Goal: Task Accomplishment & Management: Use online tool/utility

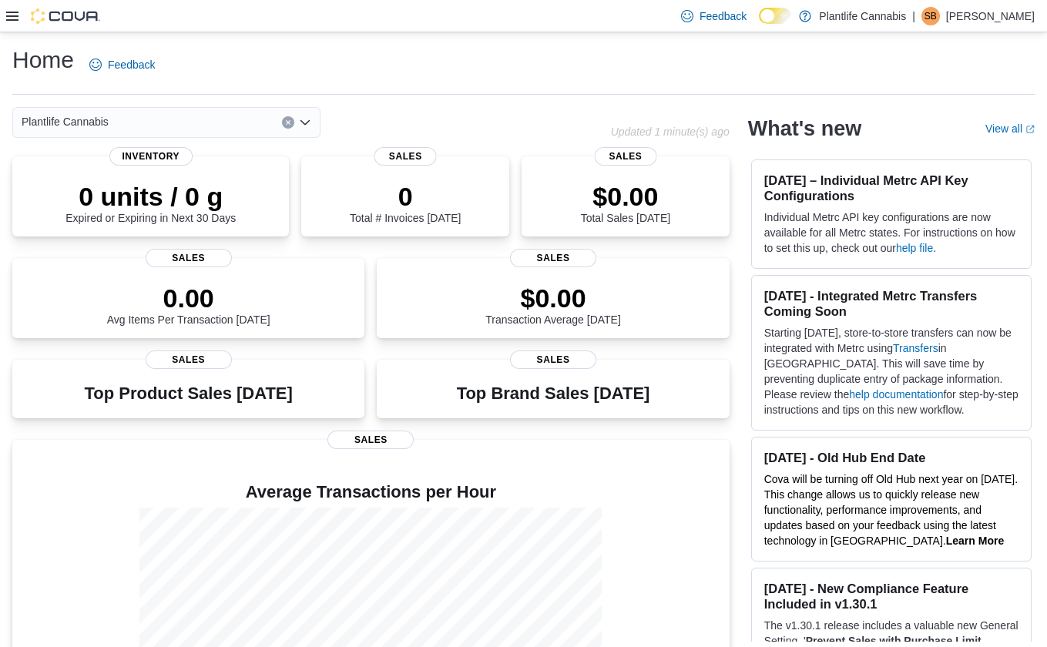
click at [15, 21] on icon at bounding box center [12, 16] width 12 height 12
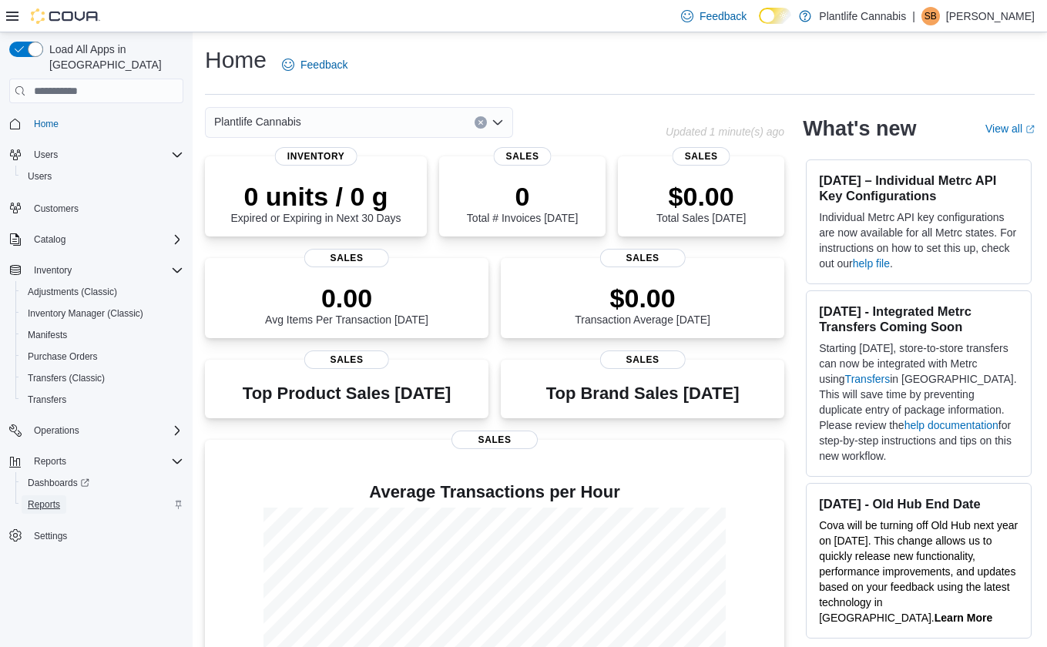
click at [56, 498] on span "Reports" at bounding box center [44, 504] width 32 height 12
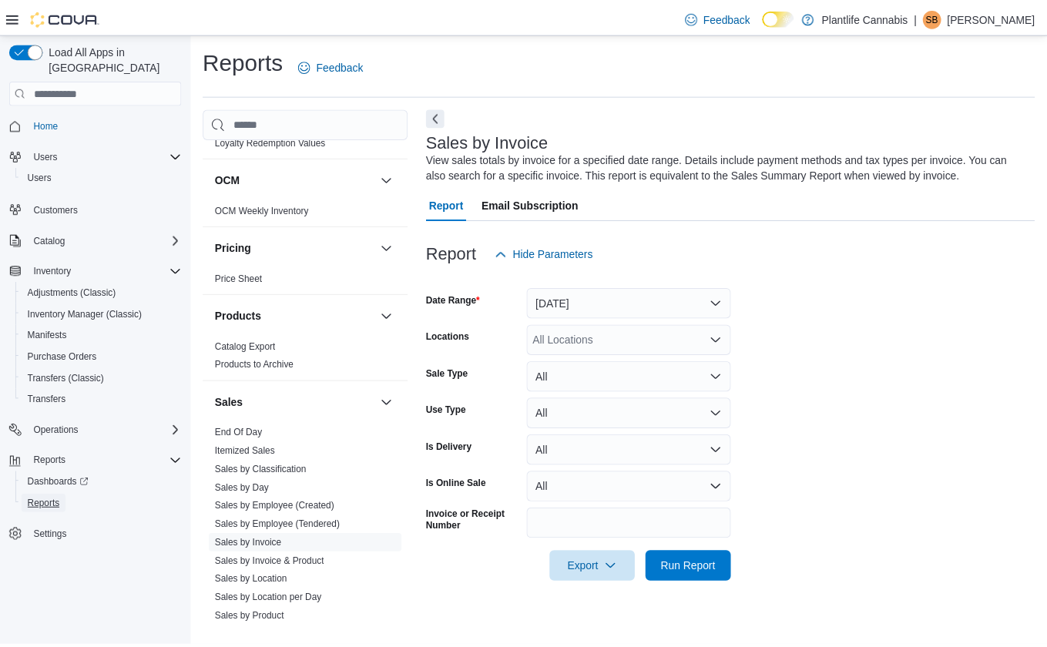
scroll to position [826, 0]
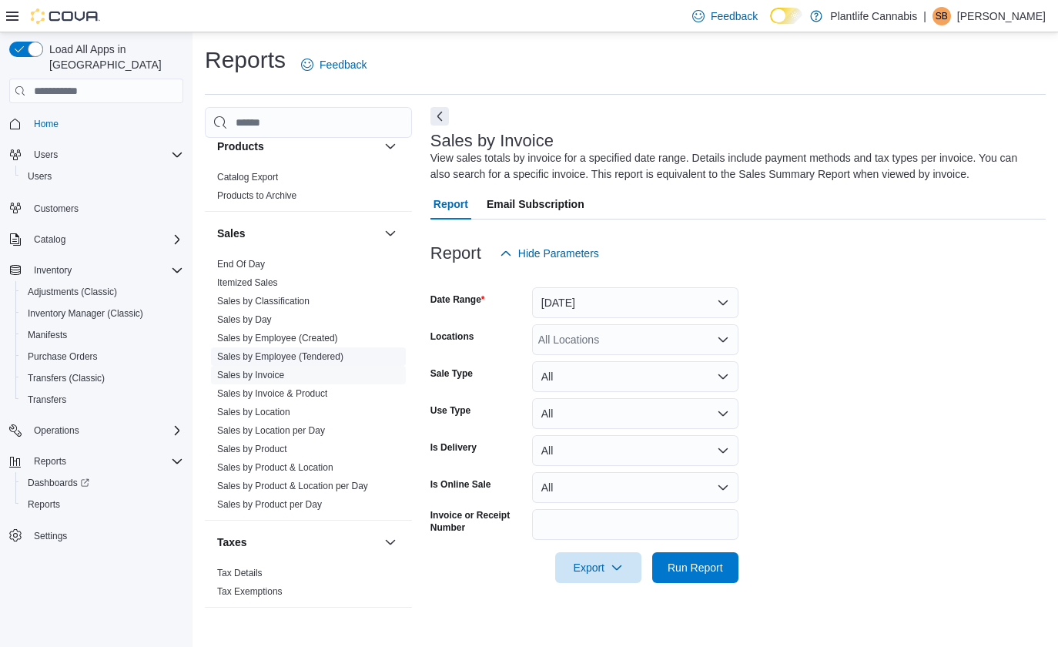
click at [321, 355] on link "Sales by Employee (Tendered)" at bounding box center [280, 356] width 126 height 11
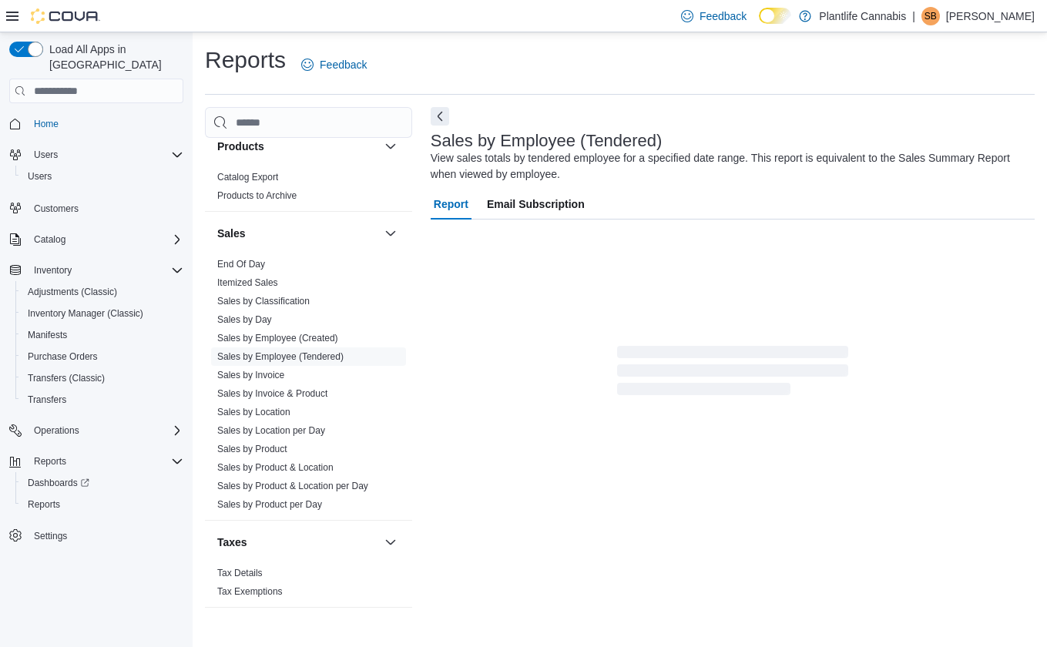
scroll to position [4, 0]
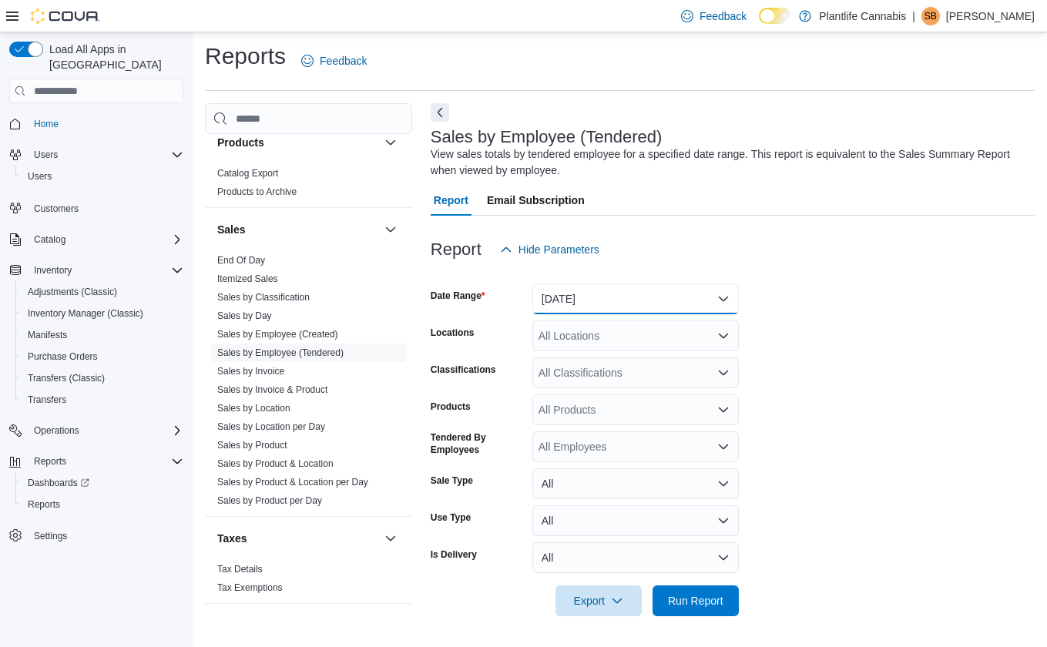
click at [592, 305] on button "[DATE]" at bounding box center [635, 298] width 206 height 31
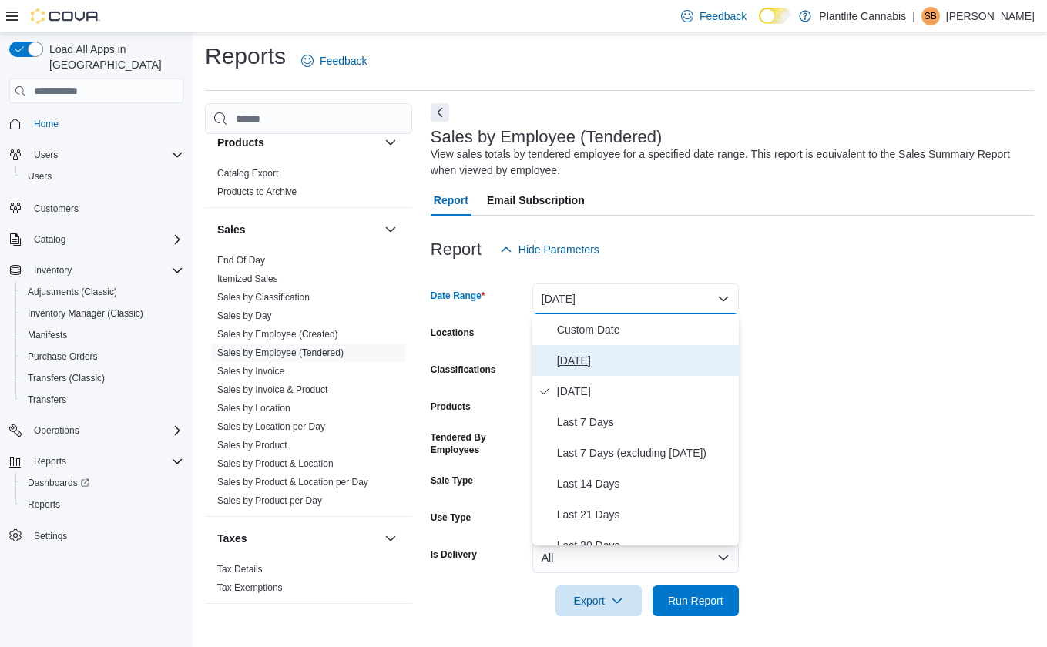
click at [590, 350] on button "[DATE]" at bounding box center [635, 360] width 206 height 31
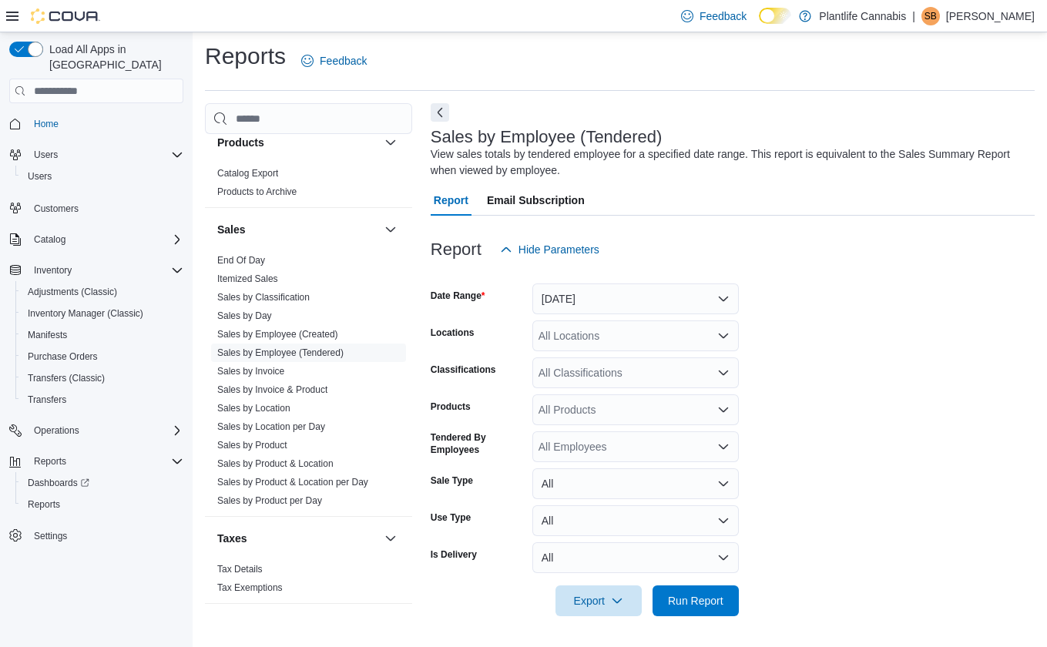
click at [591, 337] on div "All Locations" at bounding box center [635, 335] width 206 height 31
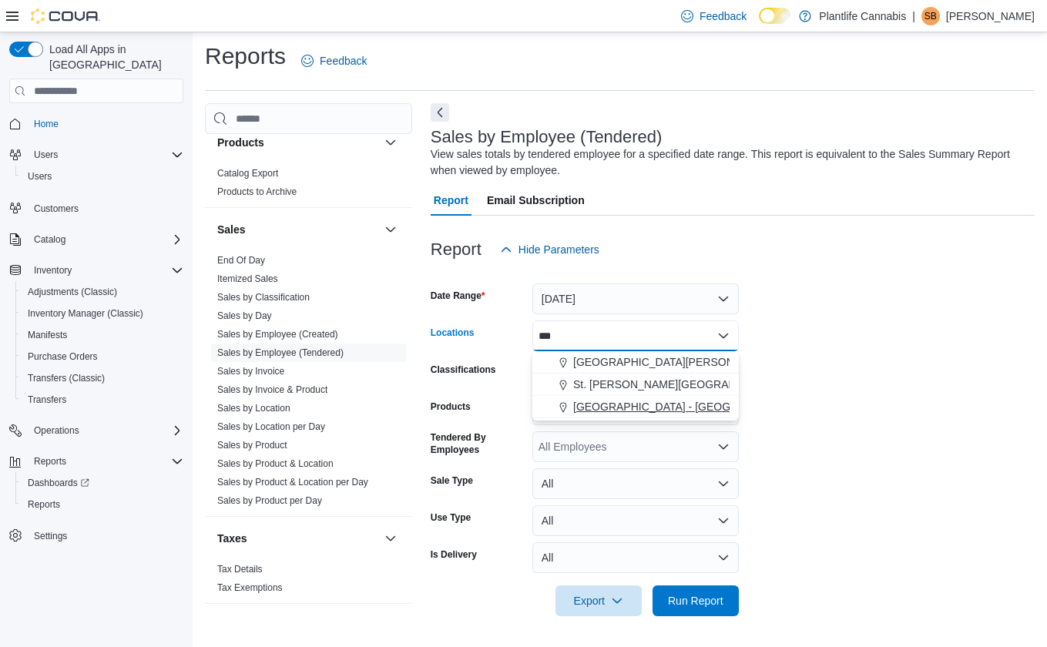
type input "***"
click at [625, 404] on span "[GEOGRAPHIC_DATA] - [GEOGRAPHIC_DATA]" at bounding box center [690, 406] width 234 height 15
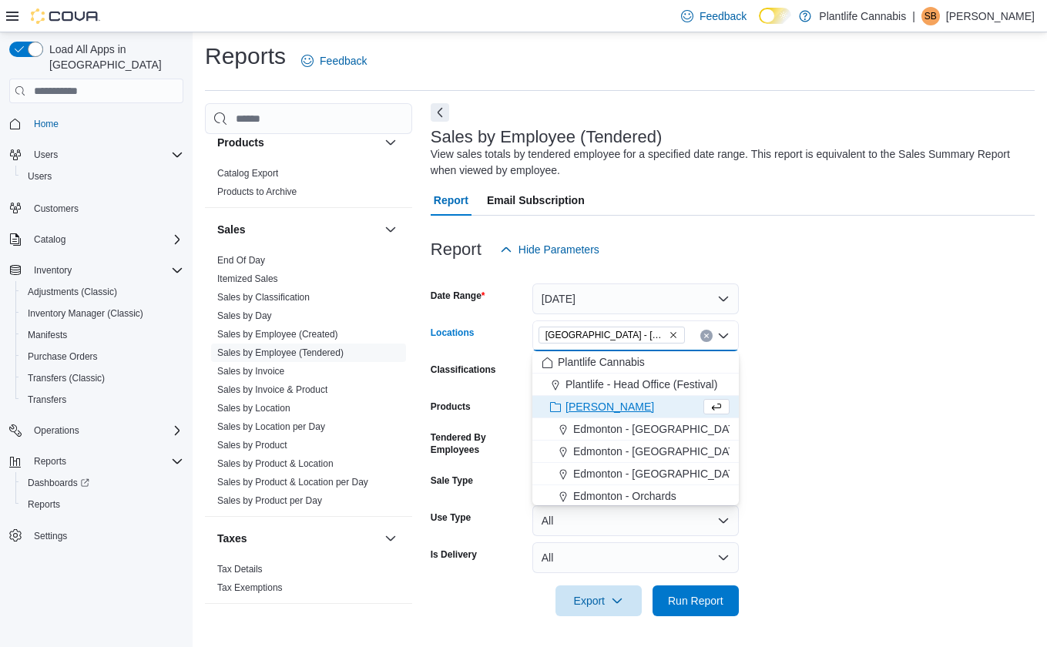
click at [918, 381] on form "Date Range [DATE] Locations [GEOGRAPHIC_DATA] - [GEOGRAPHIC_DATA] Combo box. Se…" at bounding box center [733, 440] width 604 height 351
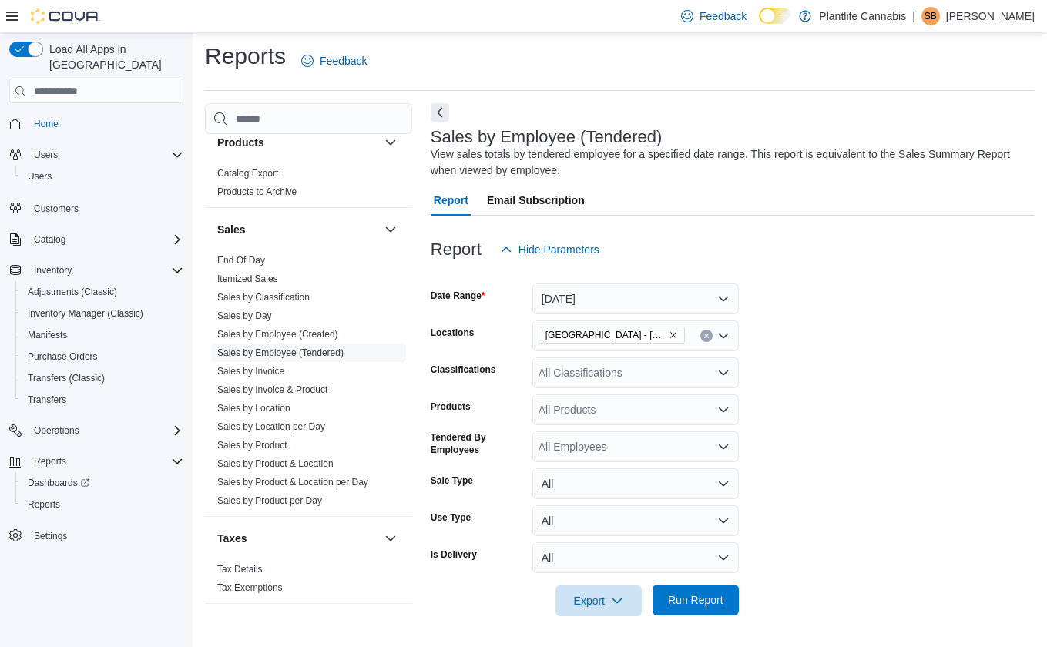
click at [701, 600] on span "Run Report" at bounding box center [695, 599] width 55 height 15
click at [444, 109] on button "Next" at bounding box center [440, 111] width 18 height 18
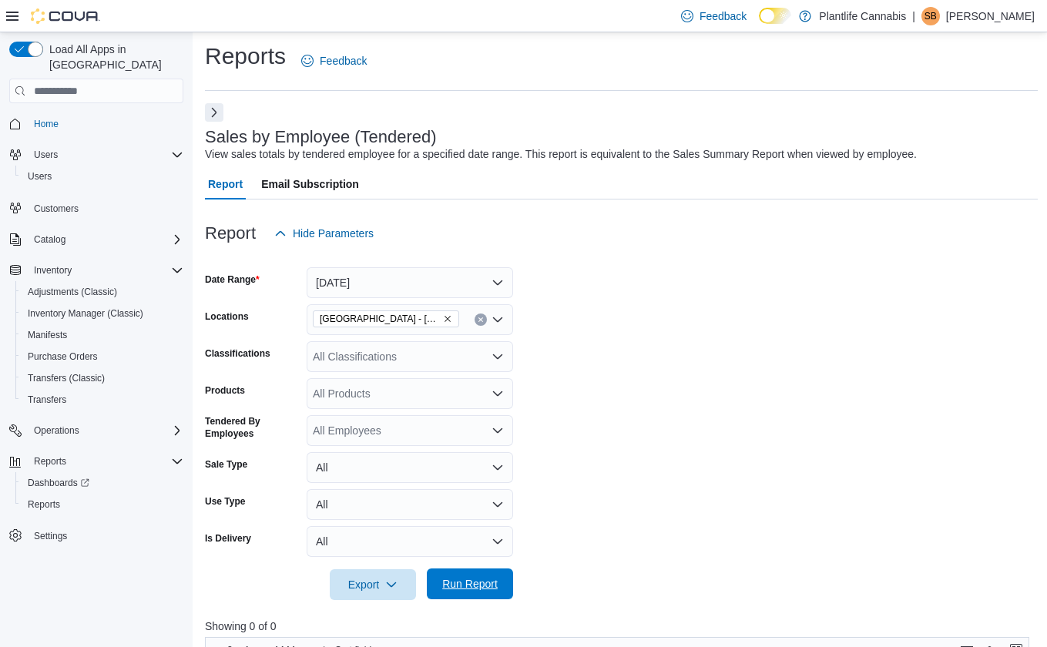
click at [485, 585] on span "Run Report" at bounding box center [469, 583] width 55 height 15
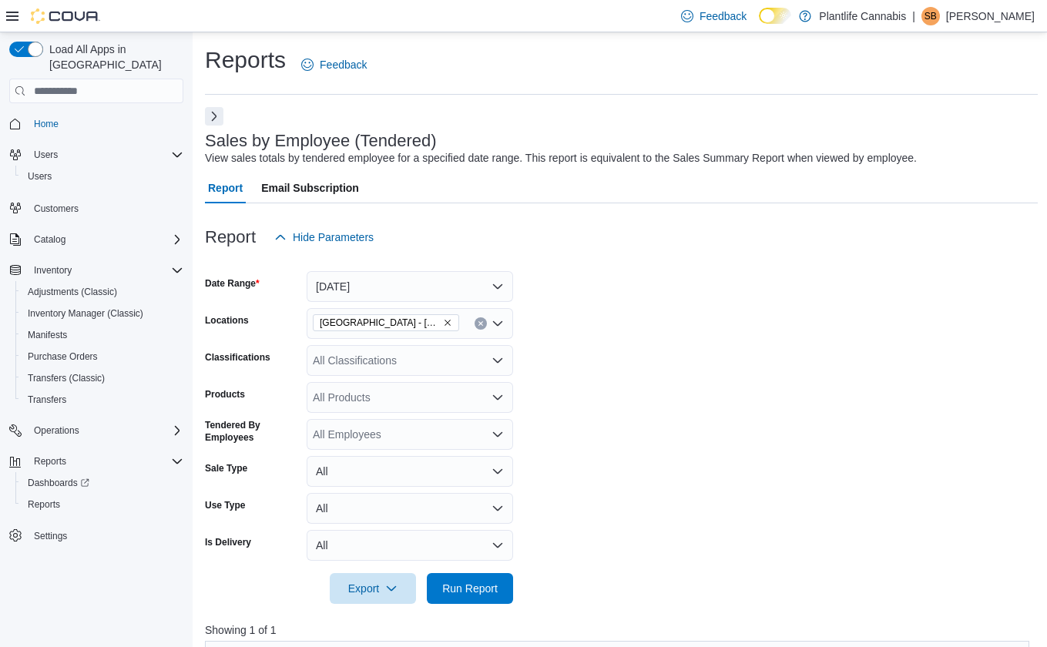
click at [407, 266] on div at bounding box center [621, 262] width 833 height 18
click at [402, 289] on button "[DATE]" at bounding box center [410, 286] width 206 height 31
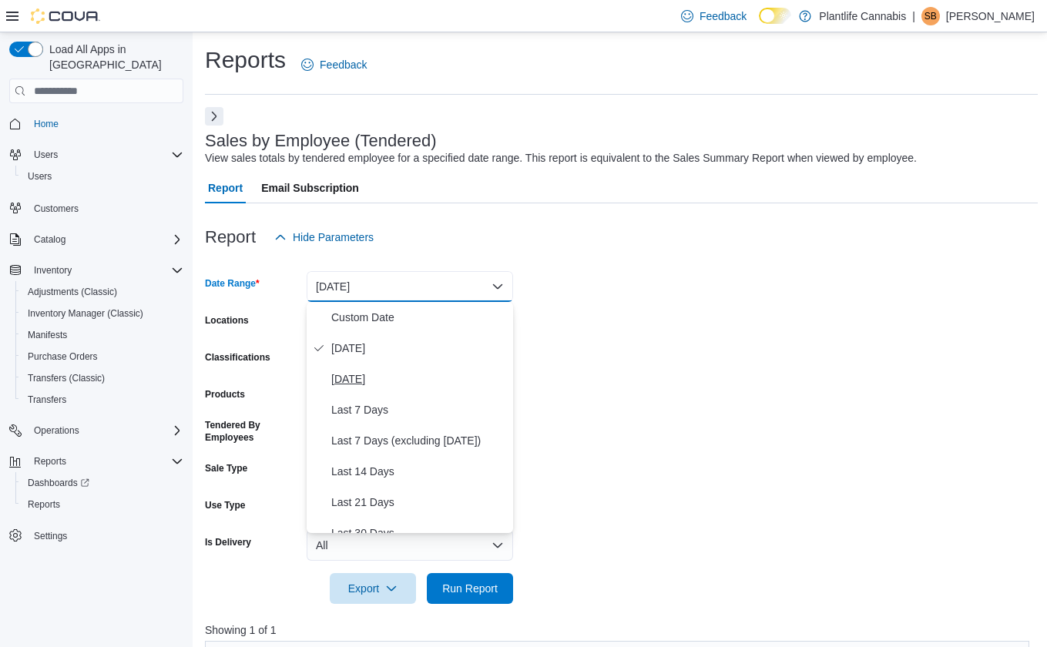
drag, startPoint x: 392, startPoint y: 335, endPoint x: 389, endPoint y: 370, distance: 34.8
click at [389, 370] on div "Custom Date [DATE] [DATE] Last 7 Days Last 7 Days (excluding [DATE]) Last 14 Da…" at bounding box center [410, 417] width 206 height 231
click at [389, 370] on span "[DATE]" at bounding box center [419, 379] width 176 height 18
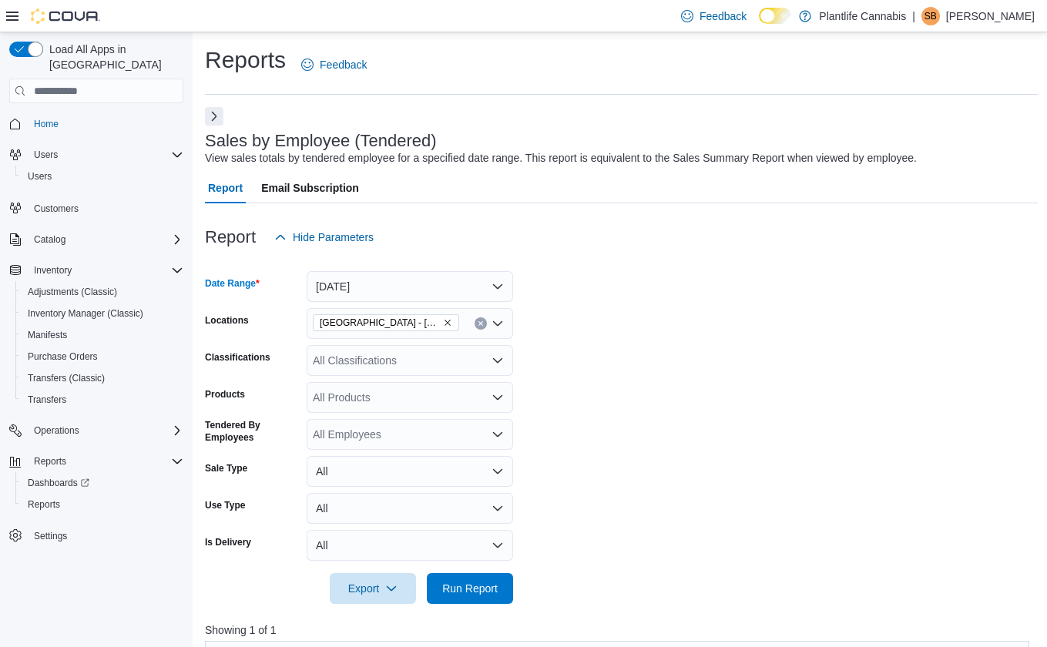
click at [576, 383] on form "Date Range [DATE] Locations [GEOGRAPHIC_DATA] - [GEOGRAPHIC_DATA] Classificatio…" at bounding box center [621, 428] width 833 height 351
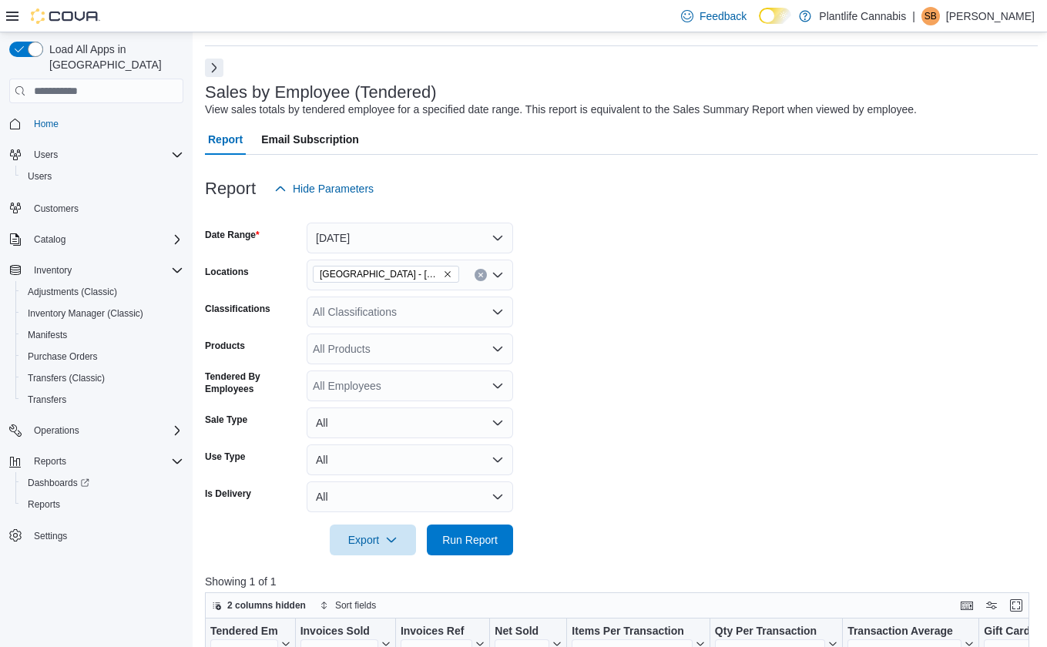
scroll to position [95, 0]
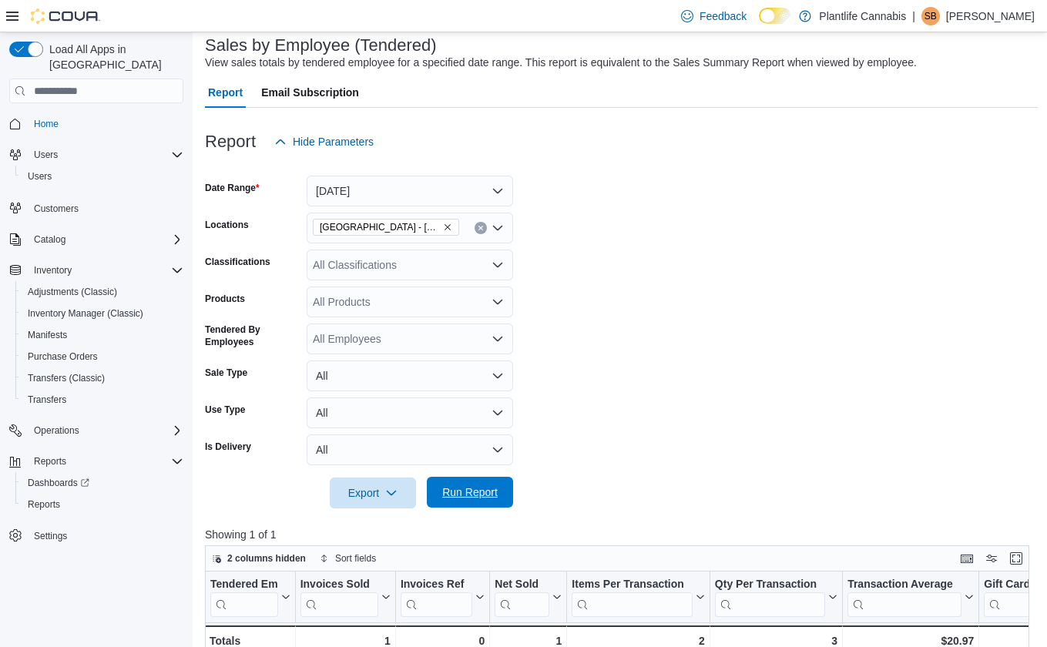
click at [475, 487] on span "Run Report" at bounding box center [469, 491] width 55 height 15
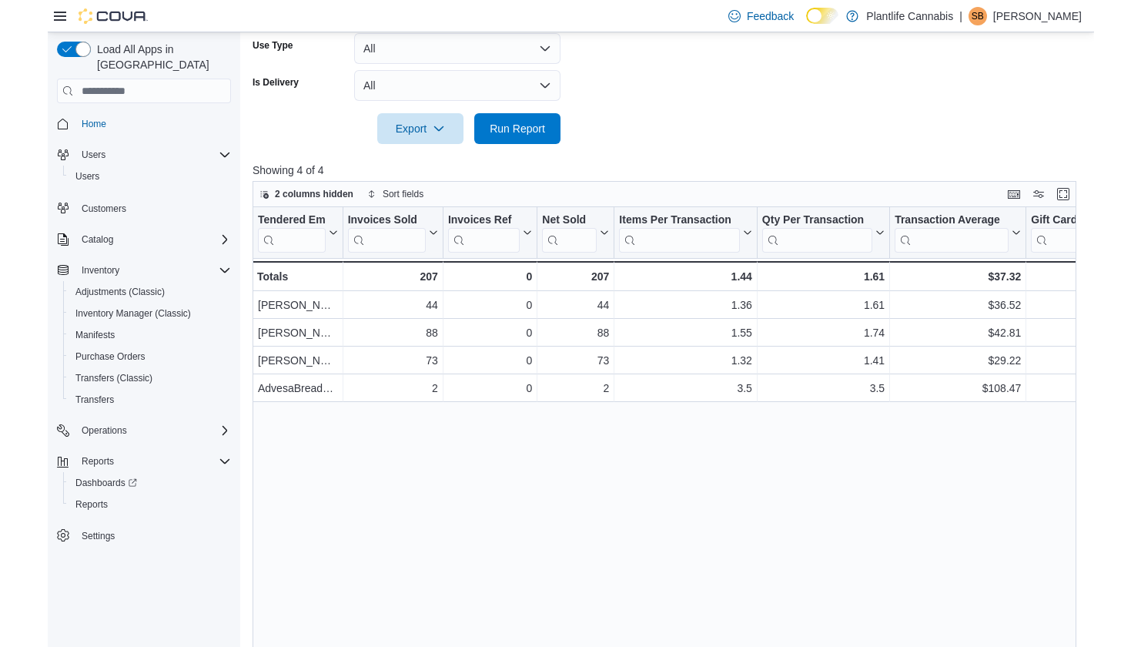
scroll to position [468, 0]
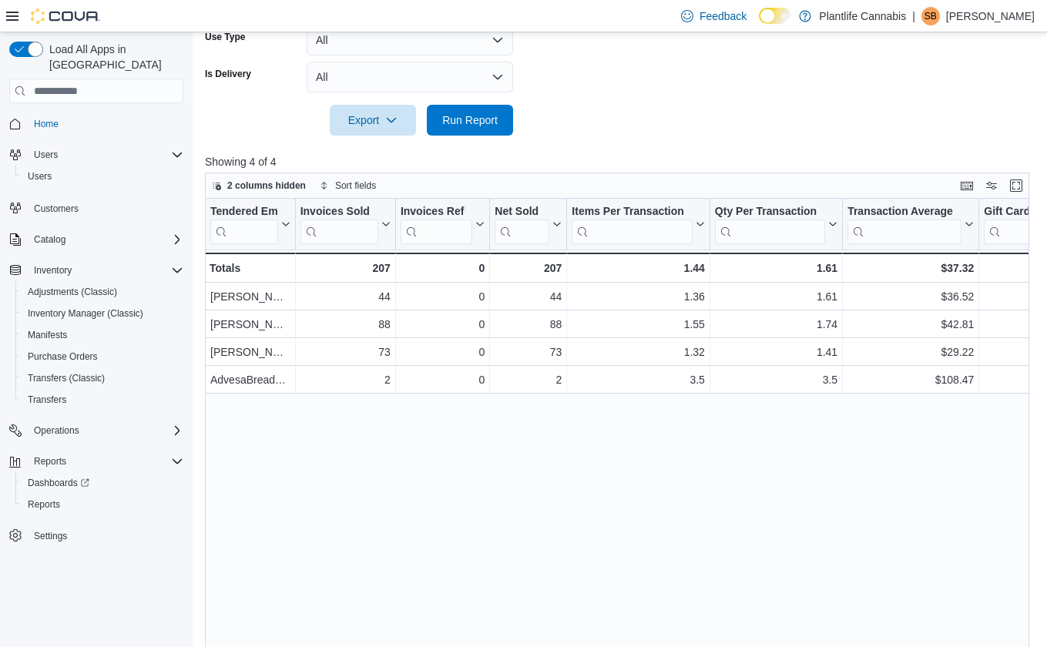
click at [12, 17] on icon at bounding box center [12, 16] width 12 height 12
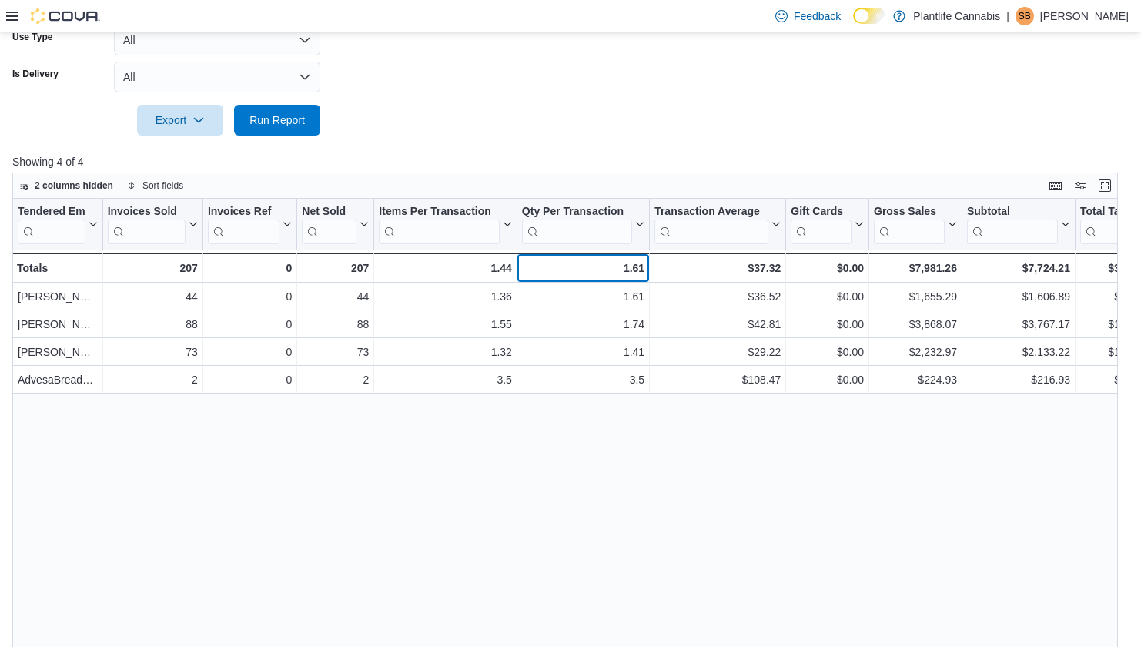
click at [628, 280] on div "1.61 - Qty Per Transaction, column 6, row 5" at bounding box center [584, 268] width 132 height 30
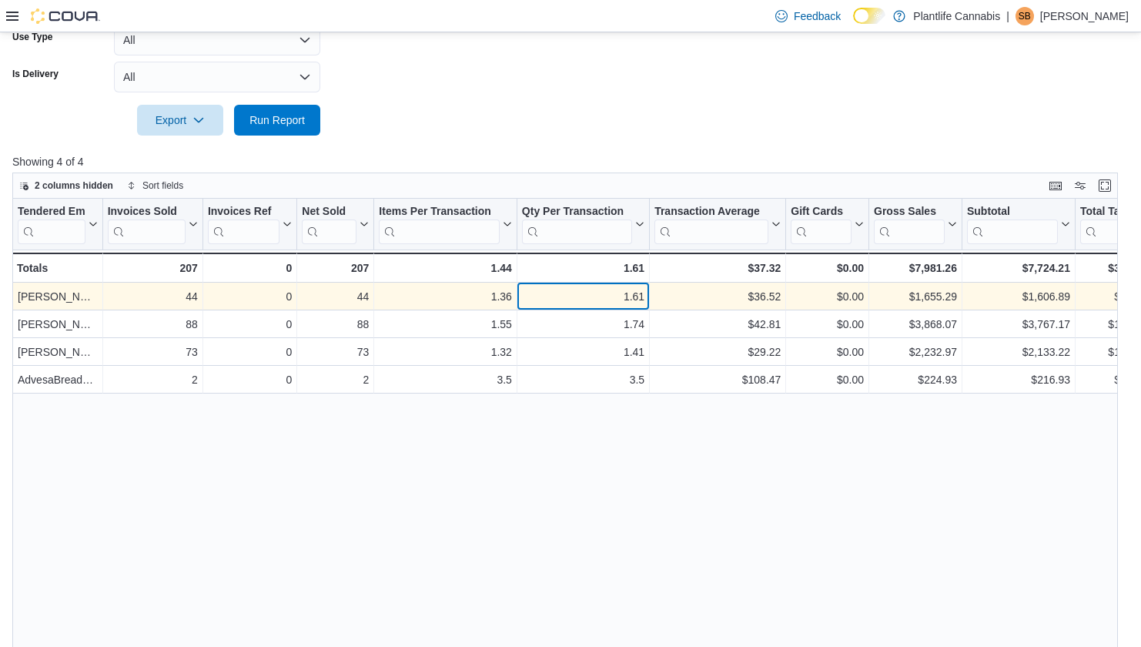
click at [635, 300] on div "1.61" at bounding box center [583, 296] width 122 height 18
click at [1021, 297] on div "$1,606.89" at bounding box center [1018, 296] width 103 height 18
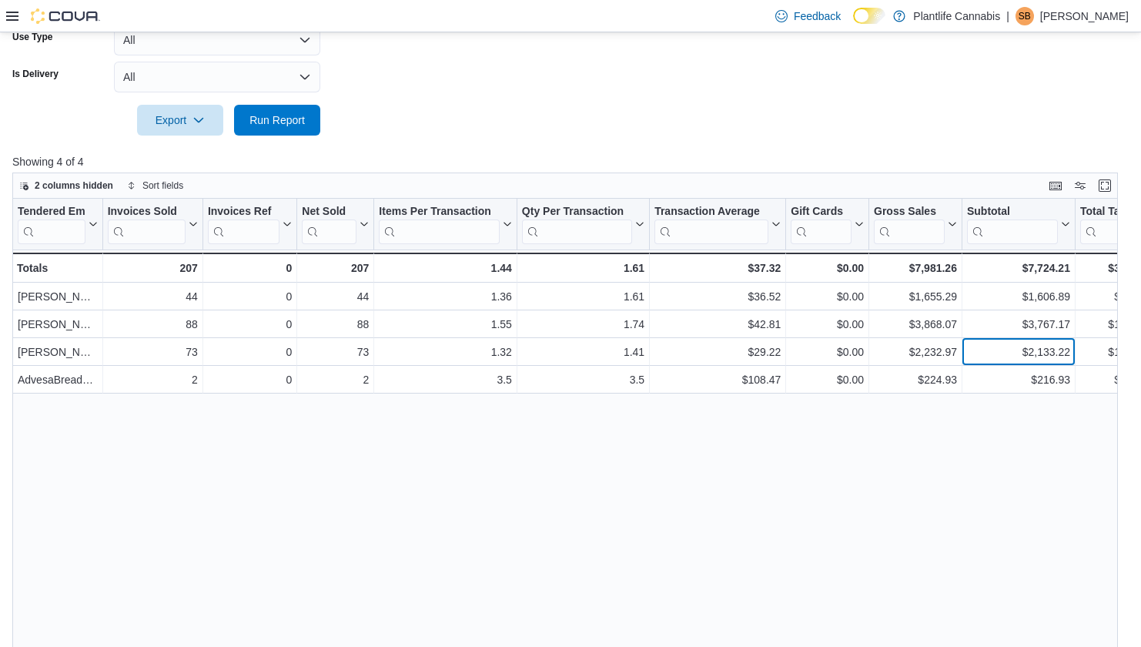
scroll to position [146, 0]
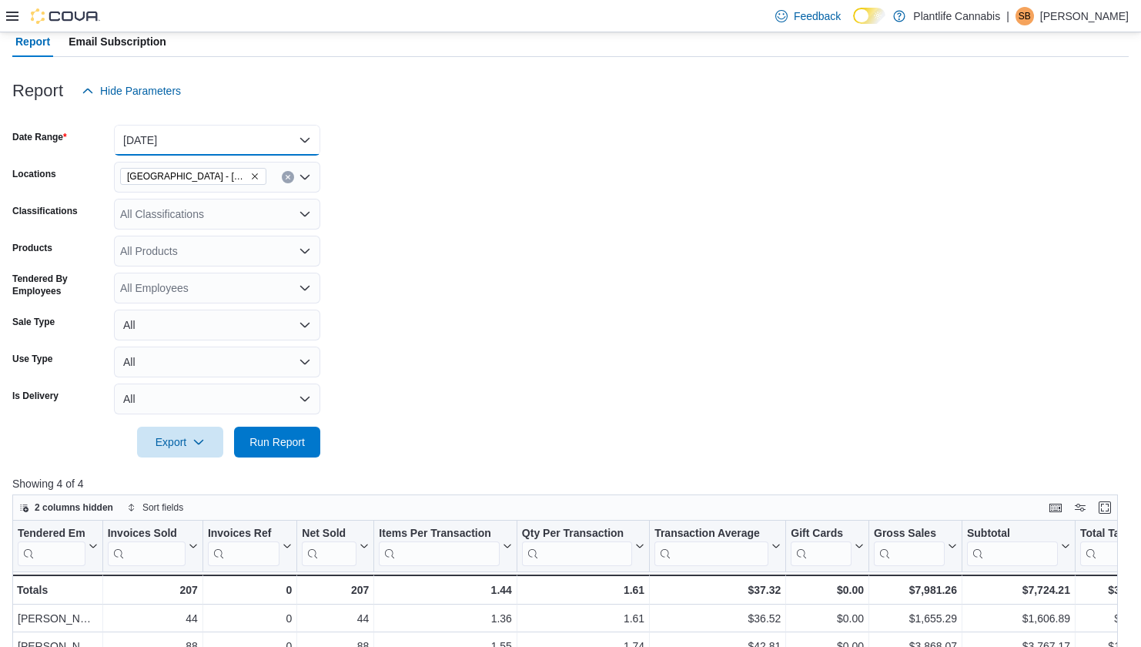
click at [188, 142] on button "[DATE]" at bounding box center [217, 140] width 206 height 31
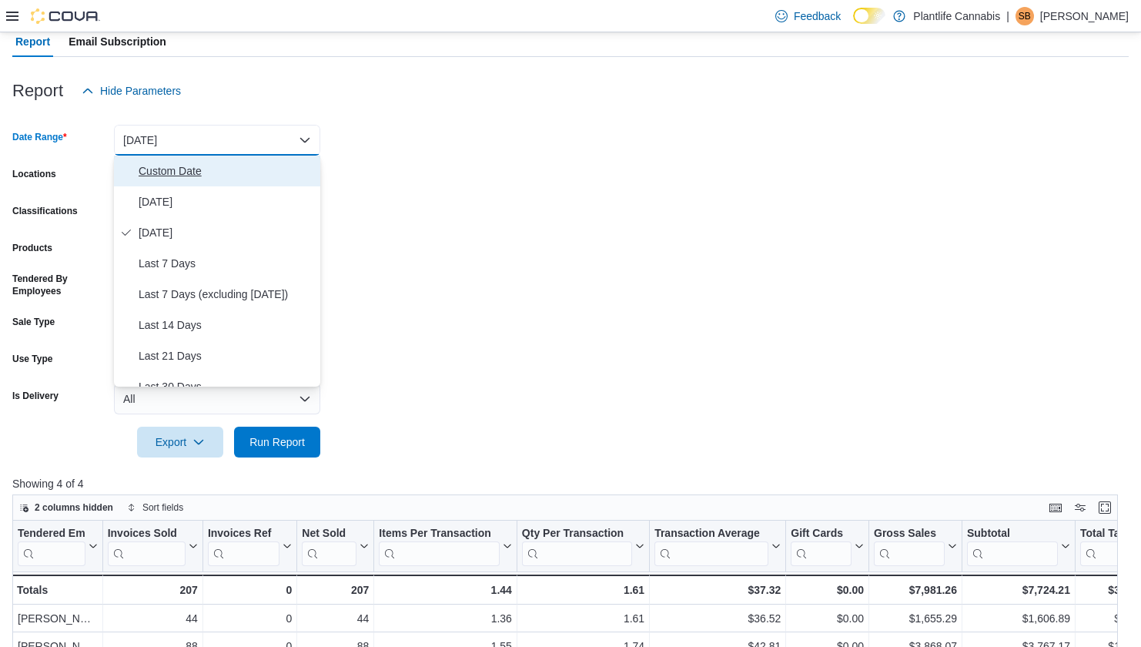
click at [185, 169] on span "Custom Date" at bounding box center [227, 171] width 176 height 18
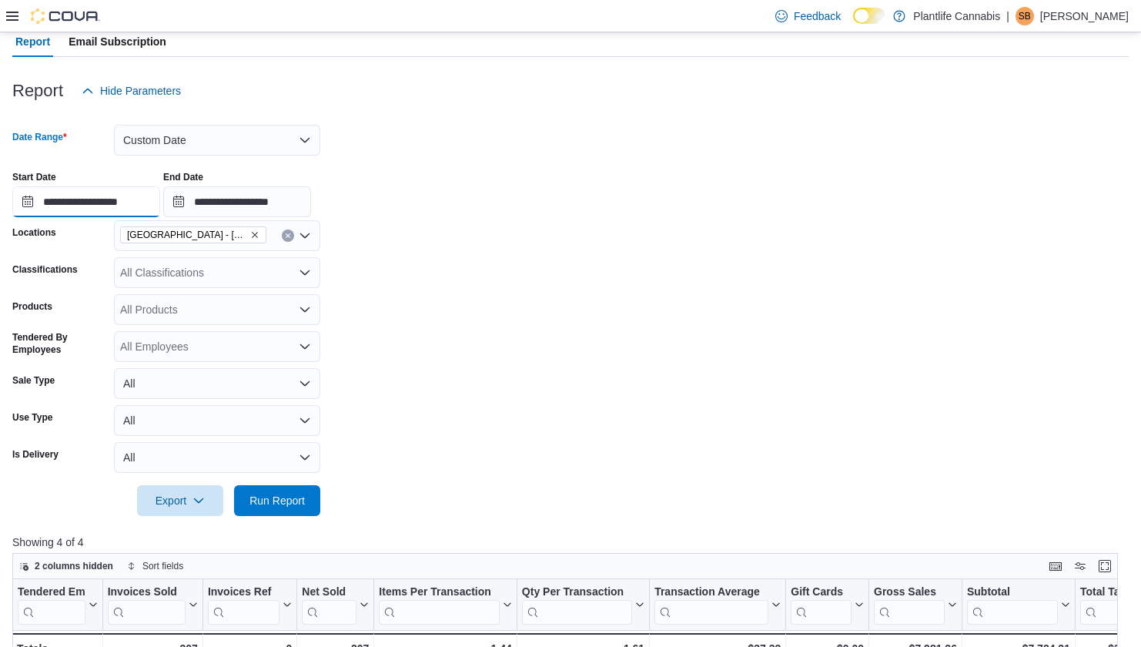
click at [143, 205] on input "**********" at bounding box center [86, 201] width 148 height 31
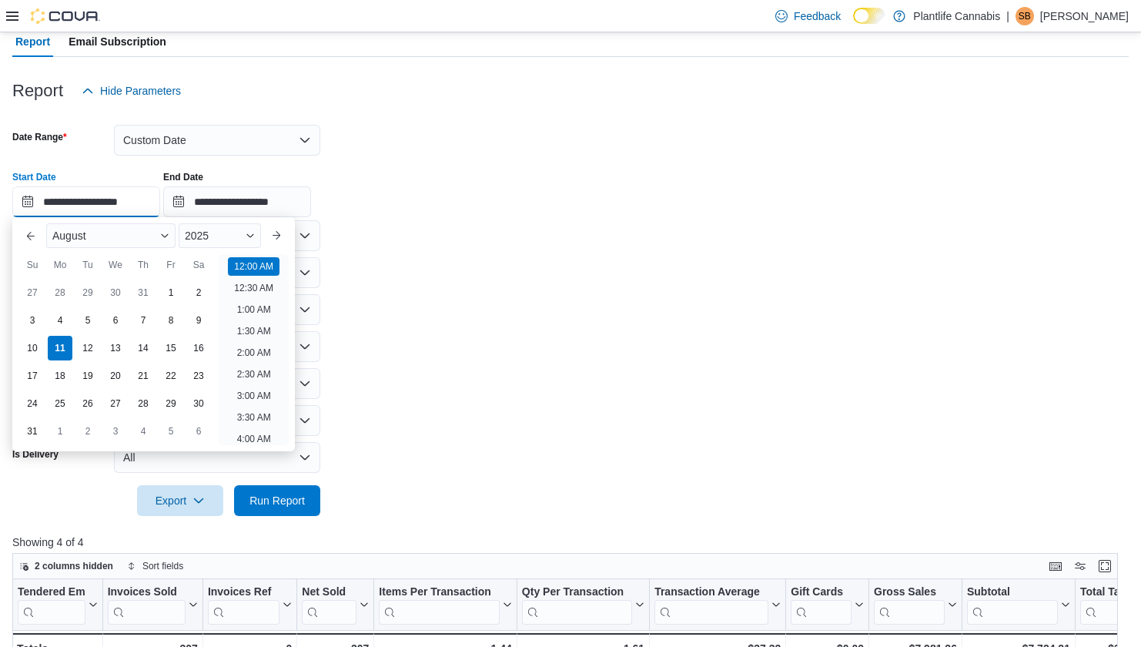
scroll to position [48, 0]
click at [98, 320] on div "5" at bounding box center [87, 320] width 27 height 27
type input "**********"
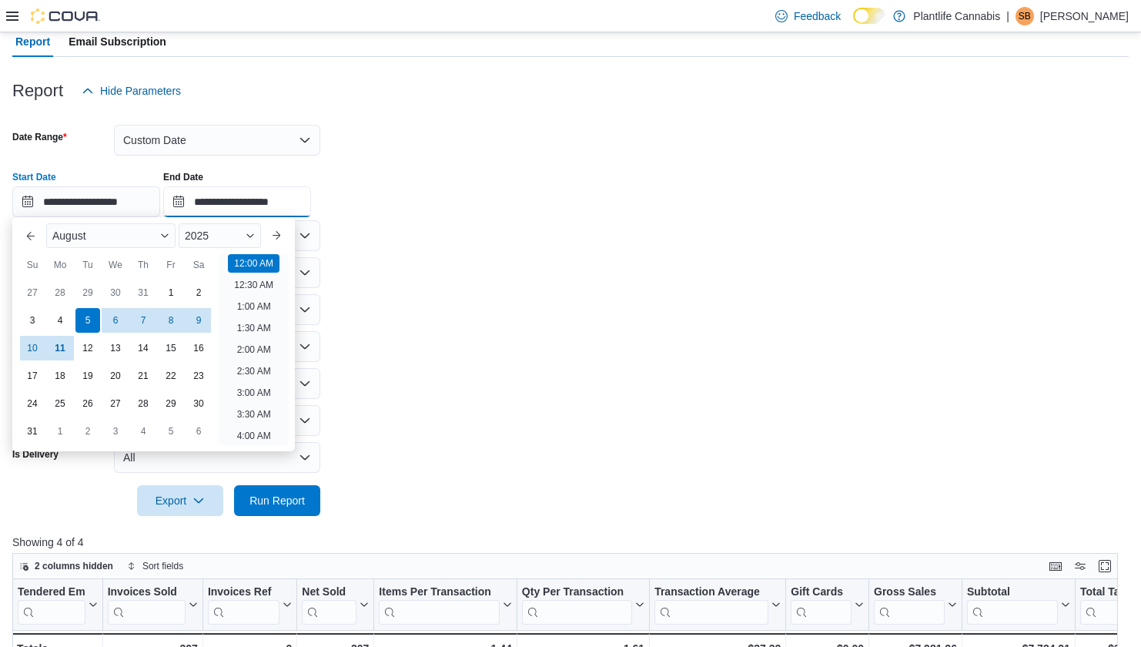
click at [276, 209] on input "**********" at bounding box center [237, 201] width 148 height 31
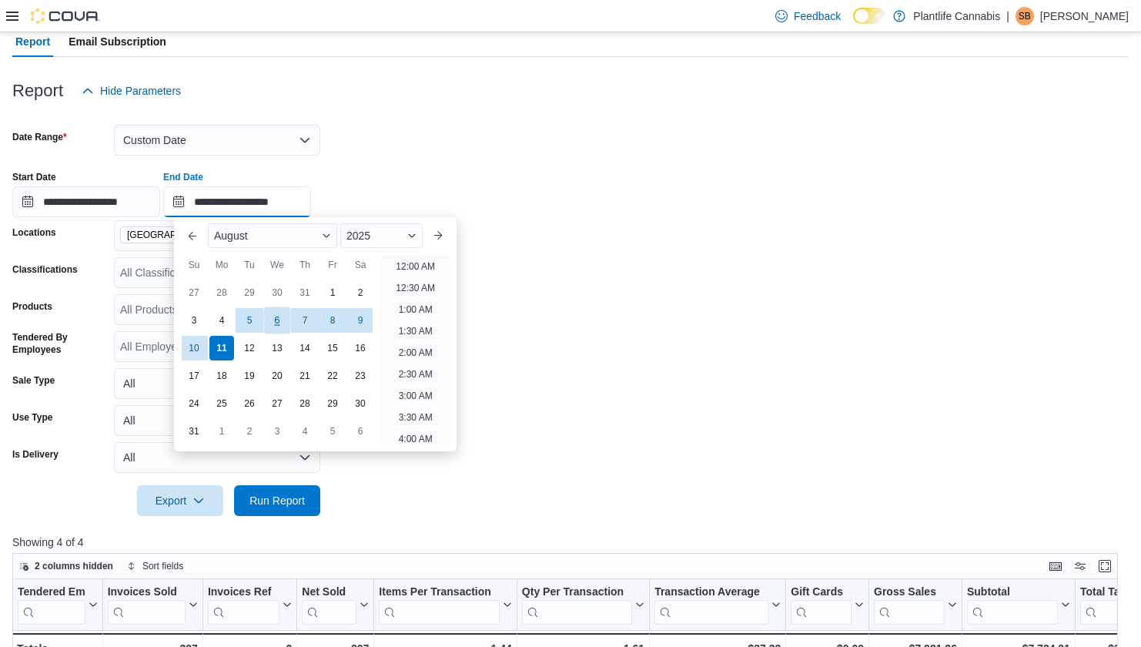
scroll to position [847, 0]
click at [189, 342] on div "10" at bounding box center [193, 347] width 27 height 27
type input "**********"
click at [400, 191] on div "**********" at bounding box center [570, 188] width 1117 height 59
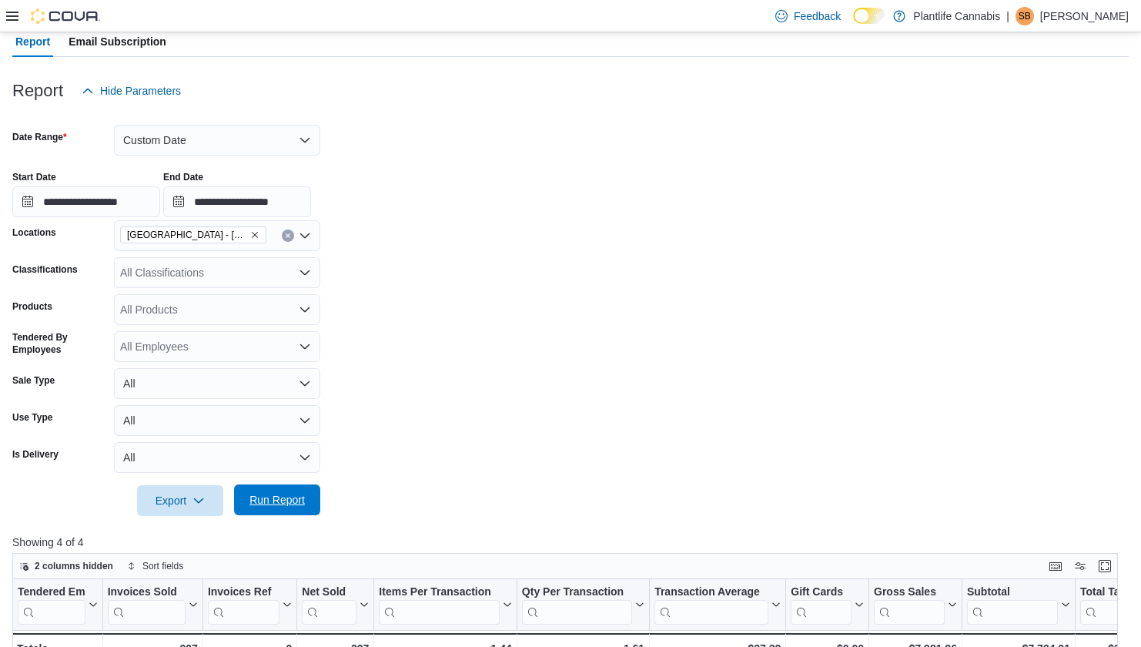
click at [293, 494] on span "Run Report" at bounding box center [277, 499] width 55 height 15
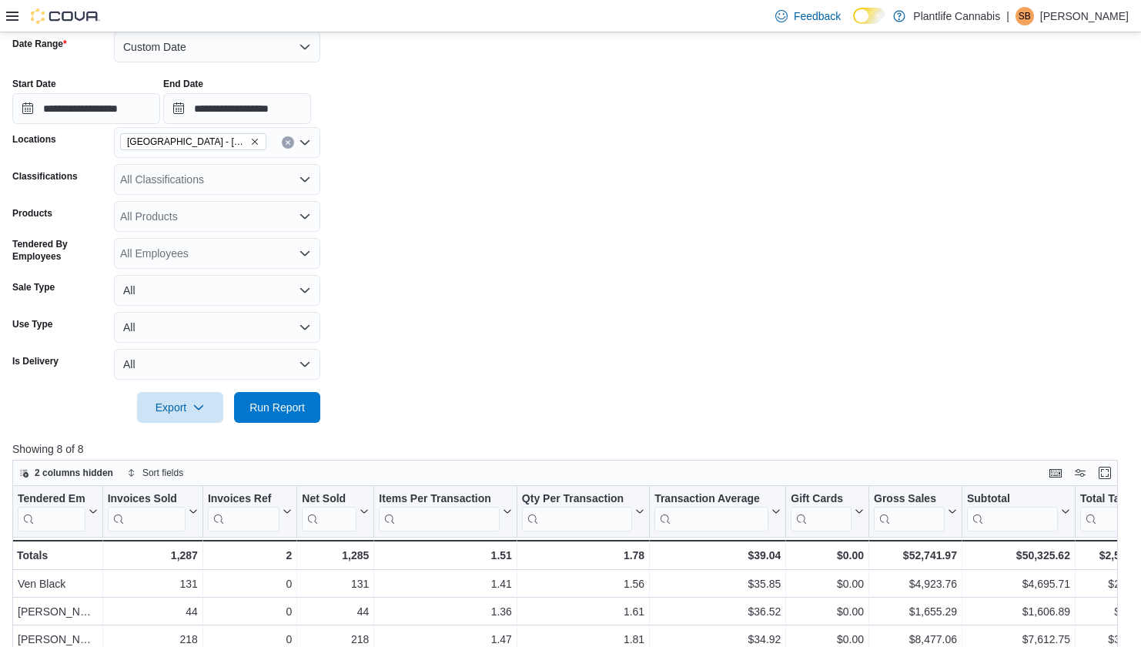
scroll to position [236, 0]
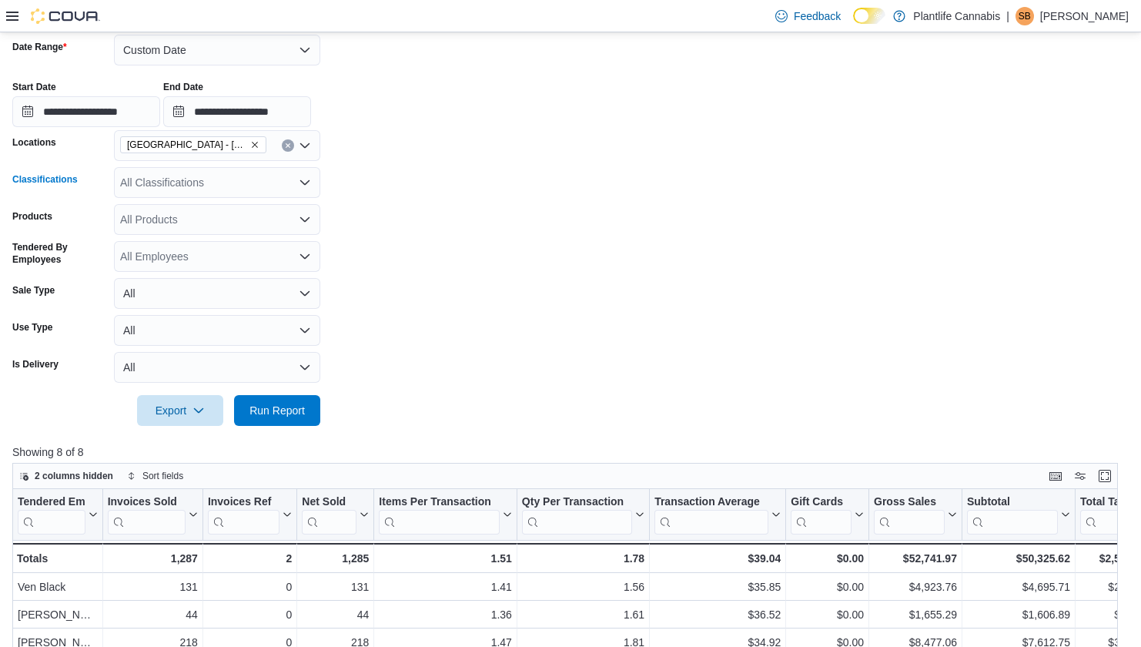
click at [162, 173] on div "All Classifications" at bounding box center [217, 182] width 206 height 31
type input "***"
click at [179, 203] on span "Accessory Group" at bounding box center [188, 208] width 82 height 15
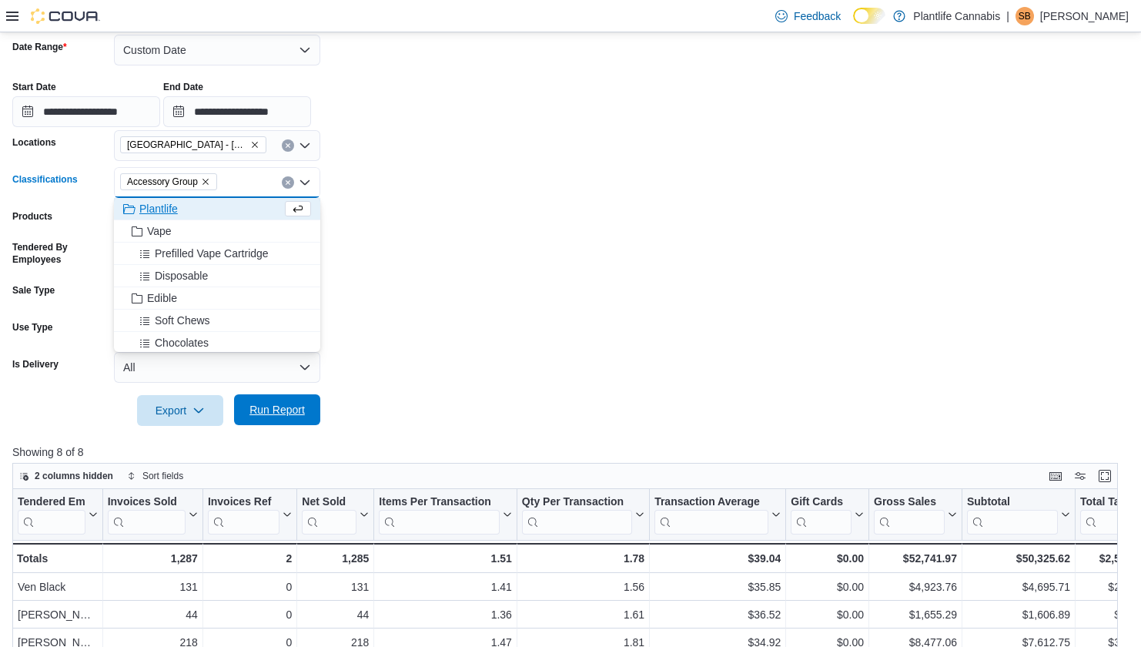
click at [280, 403] on span "Run Report" at bounding box center [277, 409] width 55 height 15
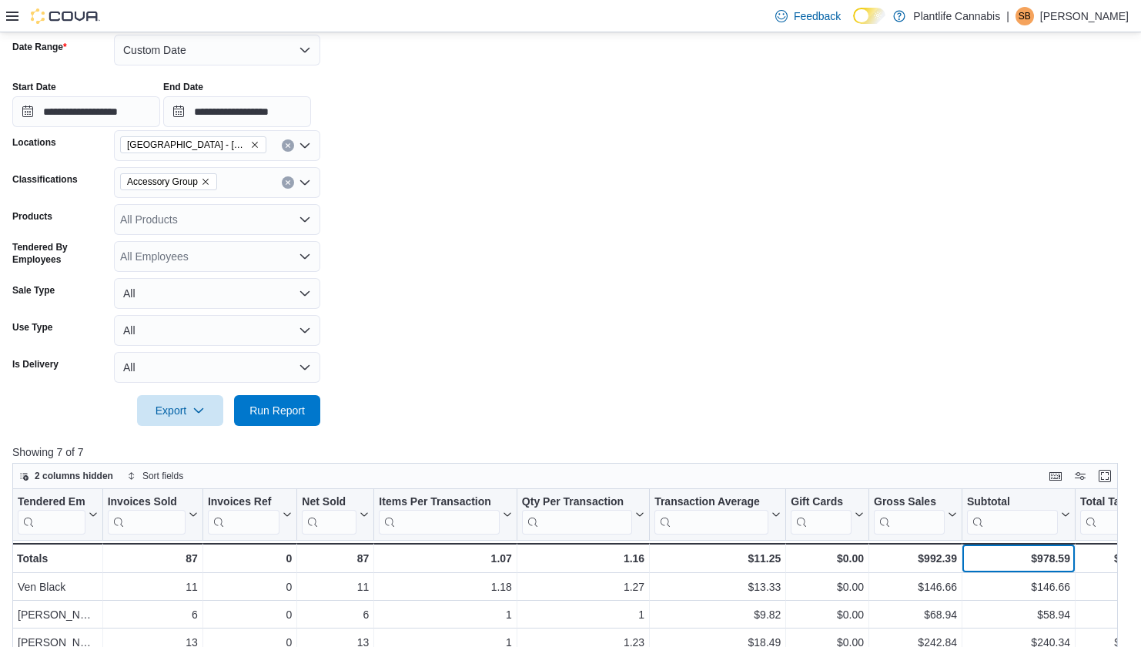
click at [994, 568] on div "$978.59 - Subtotal, column 10, row 8" at bounding box center [1019, 558] width 113 height 30
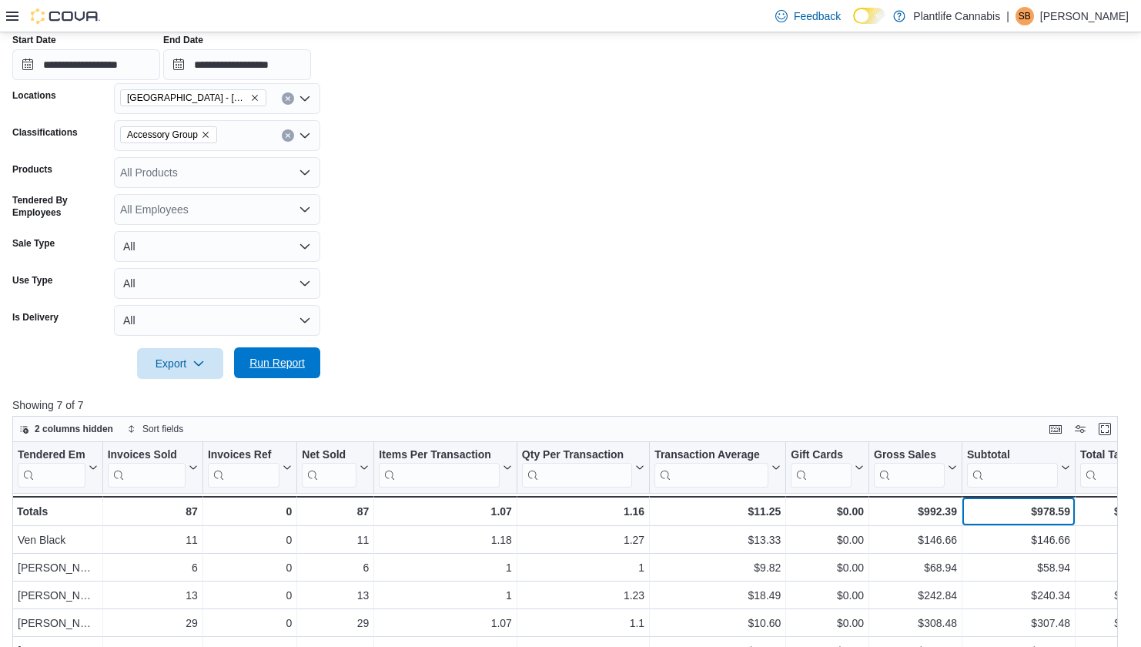
scroll to position [381, 0]
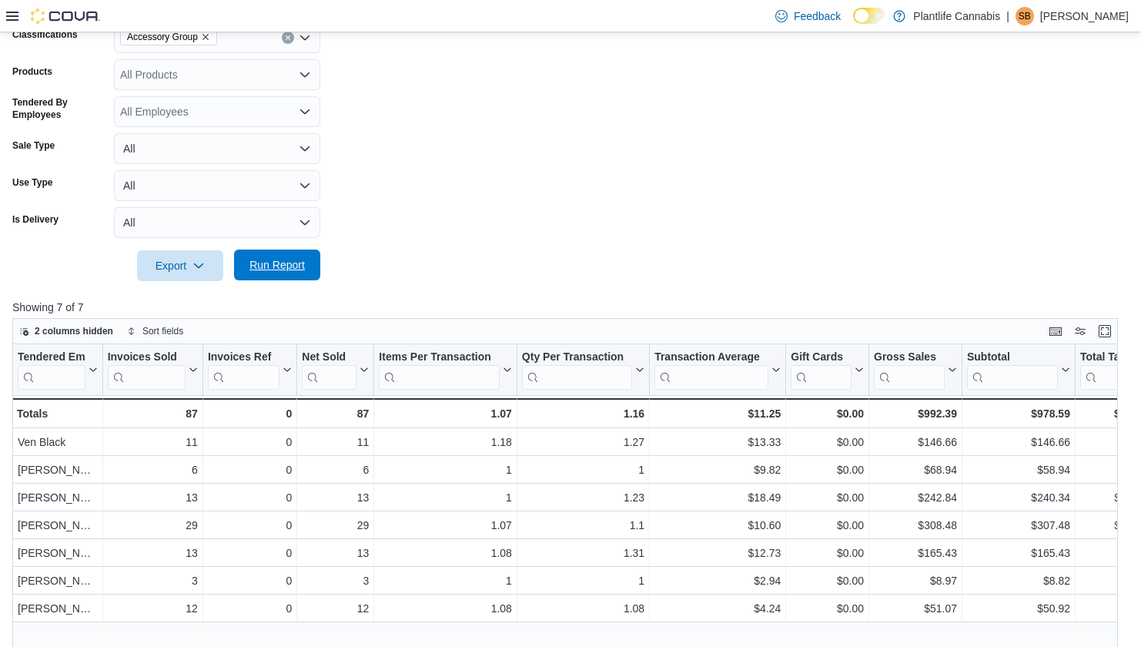
click at [267, 270] on span "Run Report" at bounding box center [277, 264] width 55 height 15
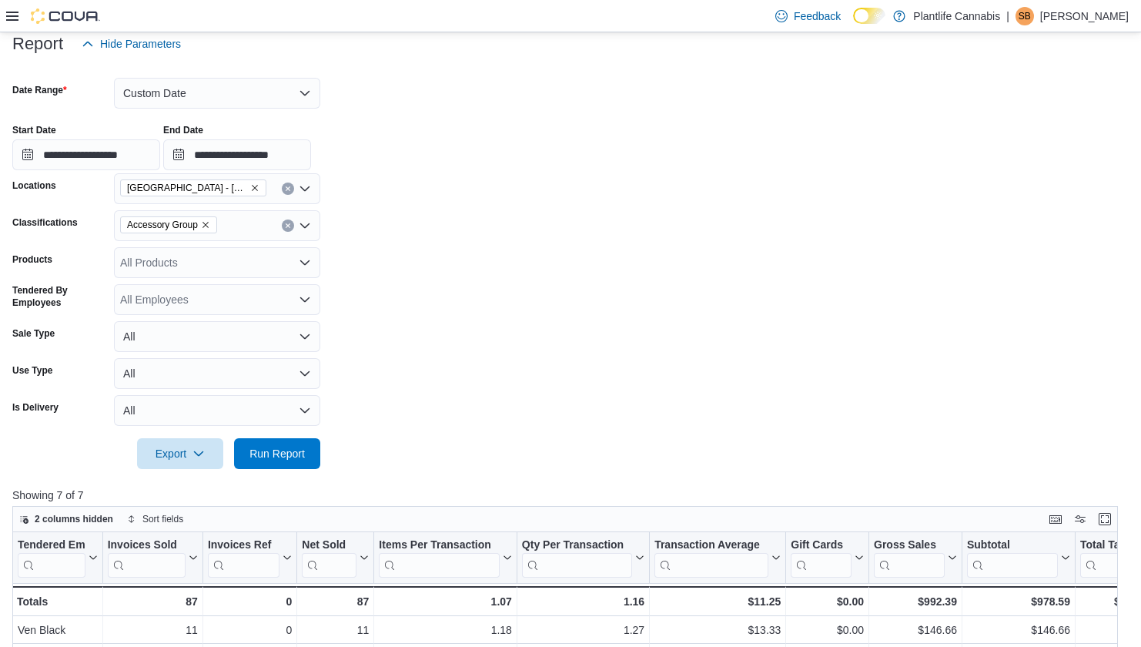
scroll to position [138, 0]
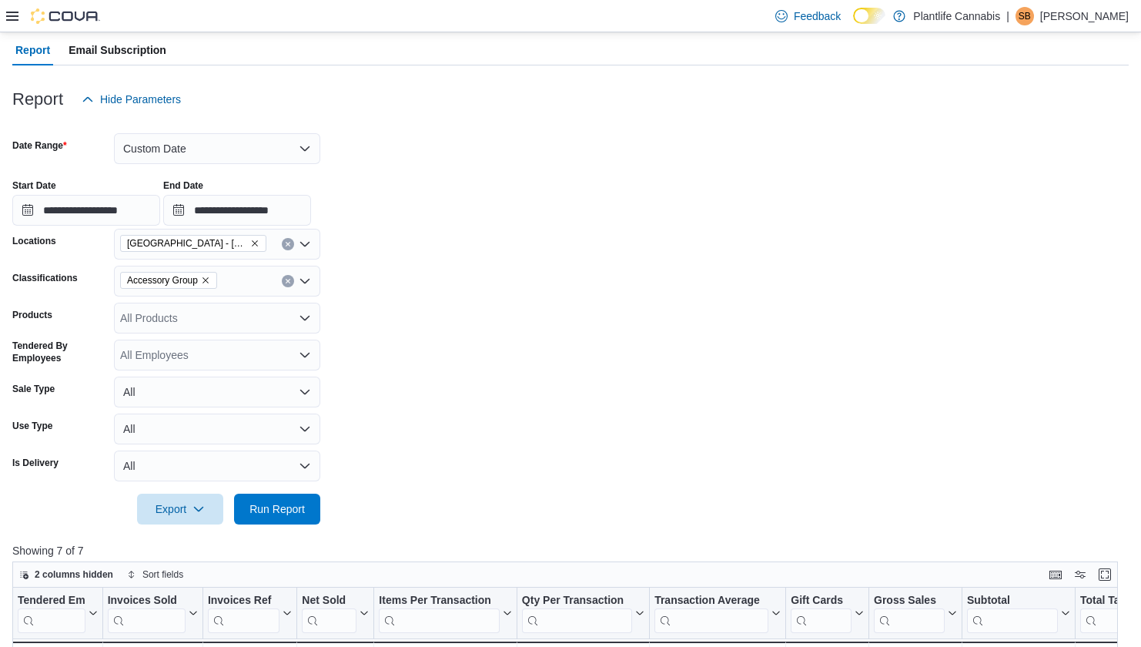
click at [285, 278] on icon "Clear input" at bounding box center [288, 281] width 6 height 6
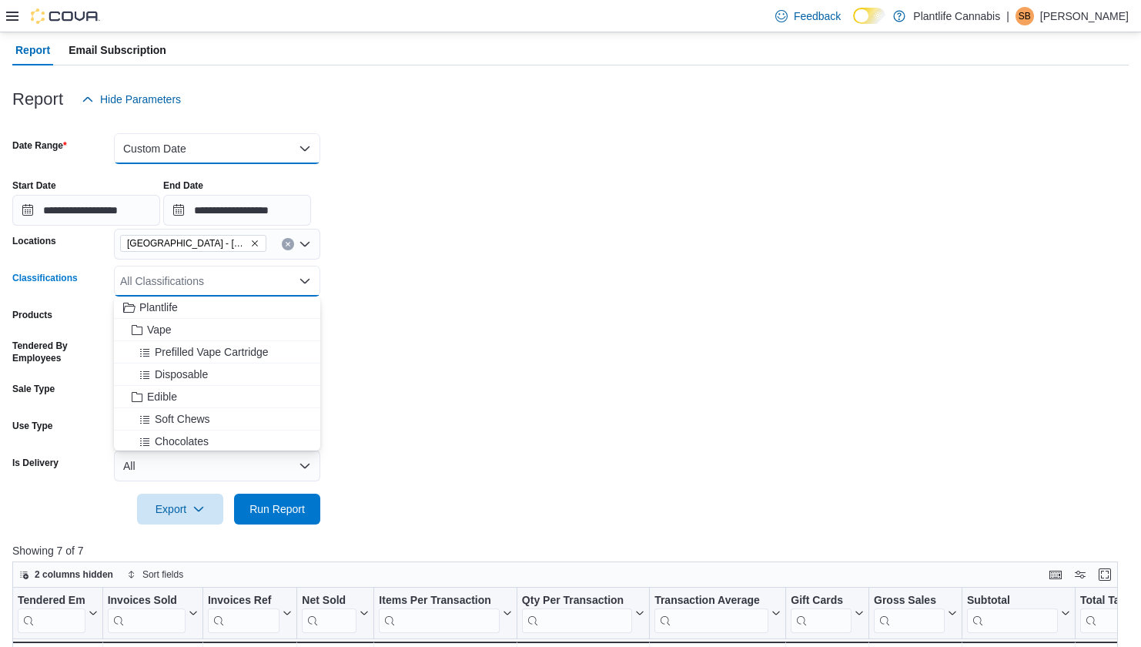
click at [218, 146] on button "Custom Date" at bounding box center [217, 148] width 206 height 31
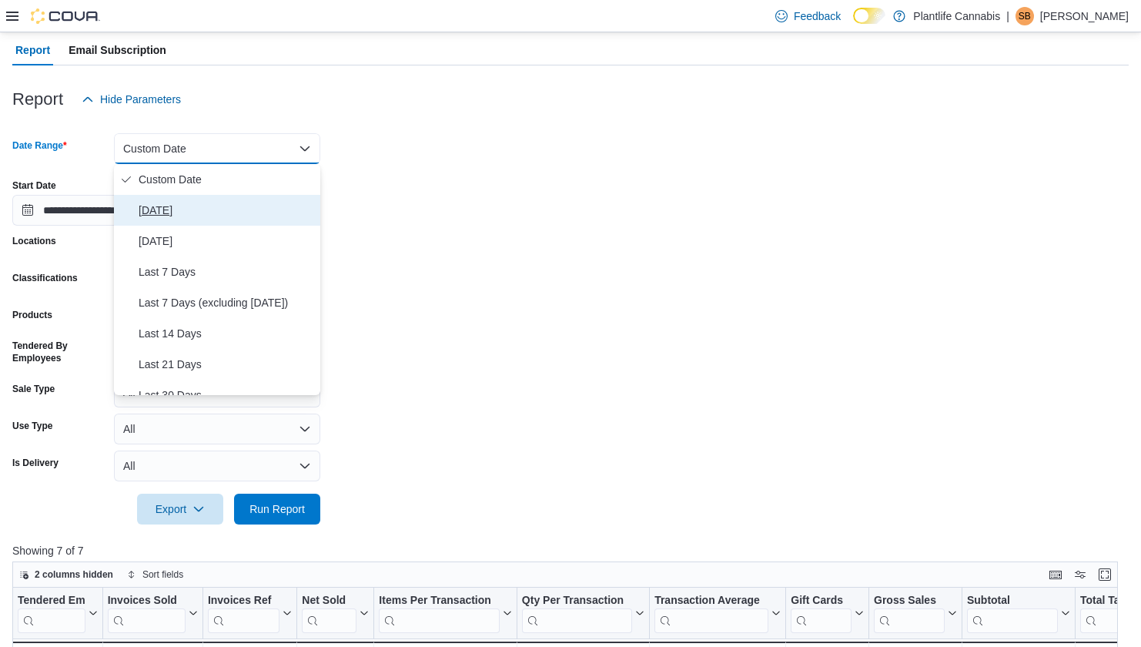
click at [181, 197] on button "[DATE]" at bounding box center [217, 210] width 206 height 31
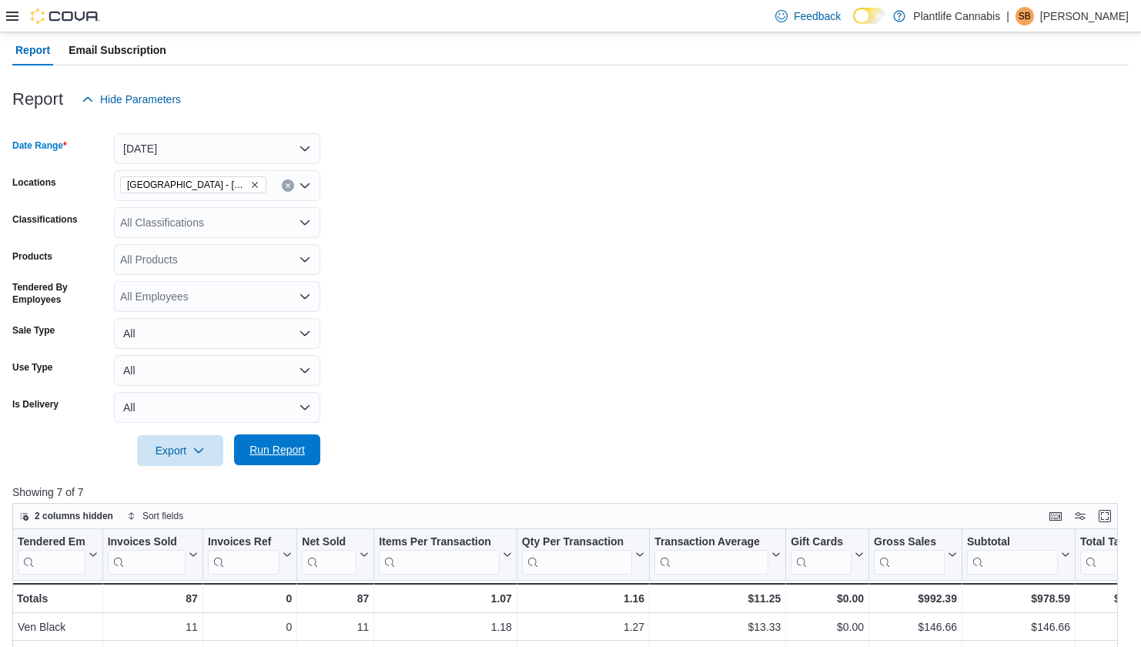
click at [271, 456] on span "Run Report" at bounding box center [277, 449] width 55 height 15
